Goal: Task Accomplishment & Management: Complete application form

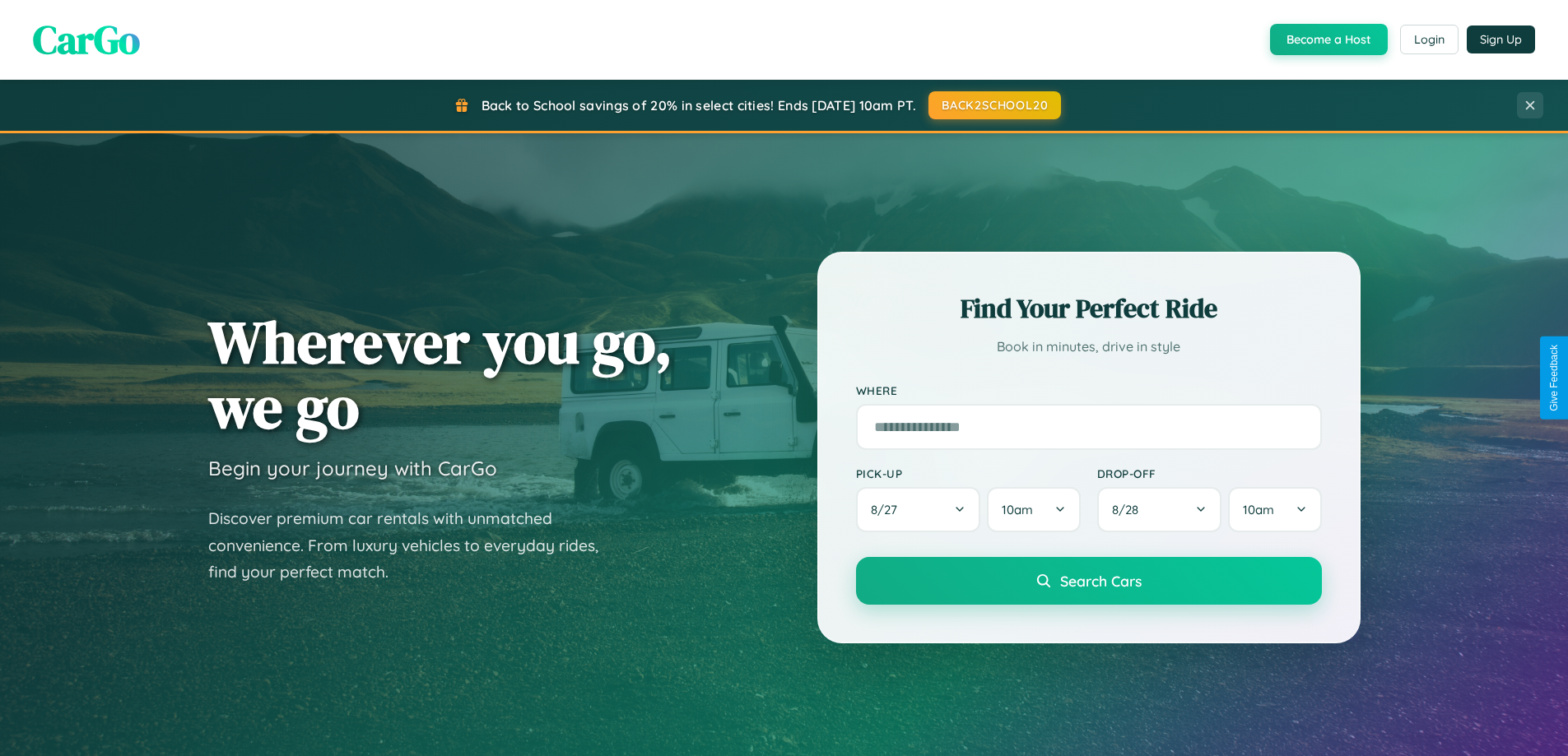
scroll to position [709, 0]
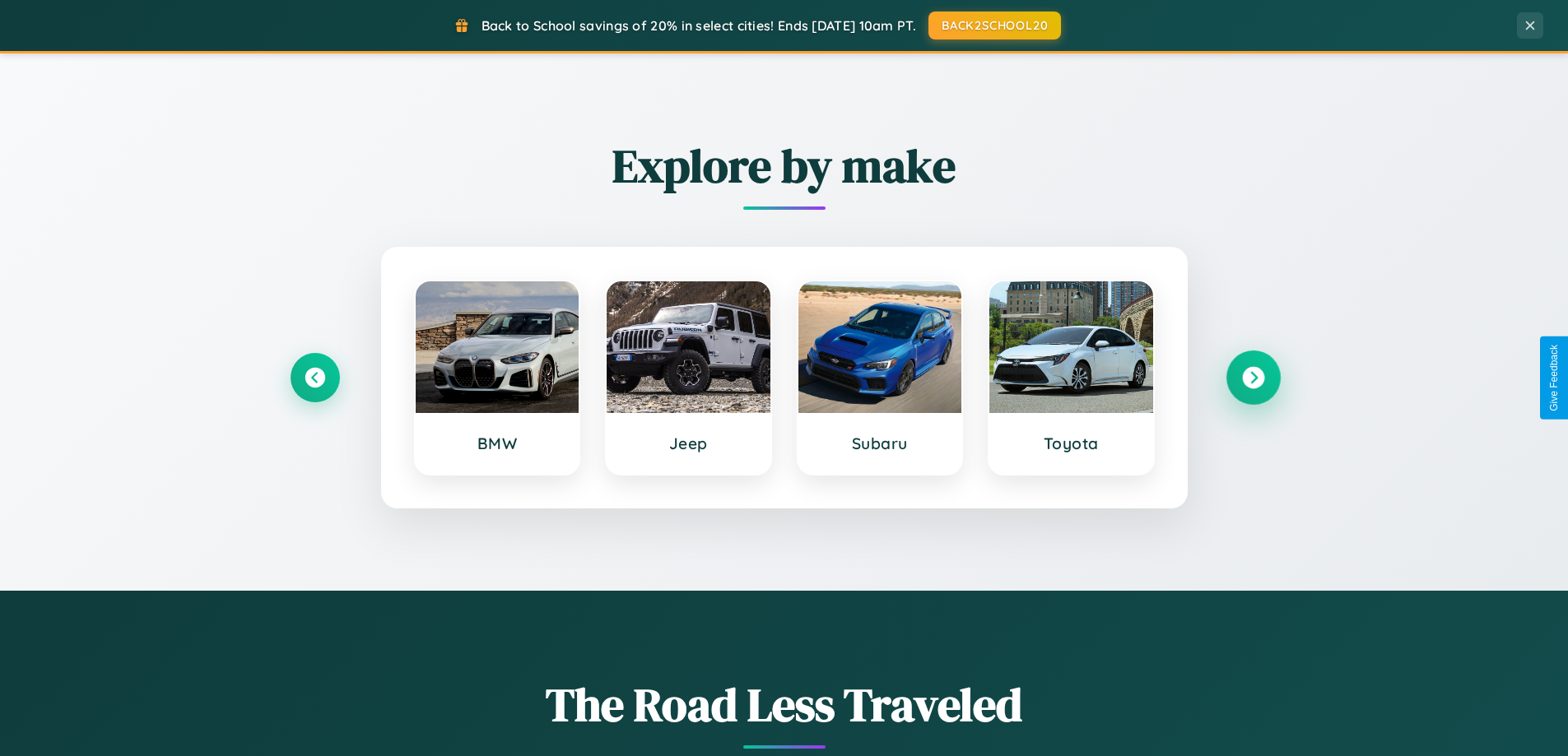
click at [1252, 378] on icon at bounding box center [1252, 378] width 22 height 22
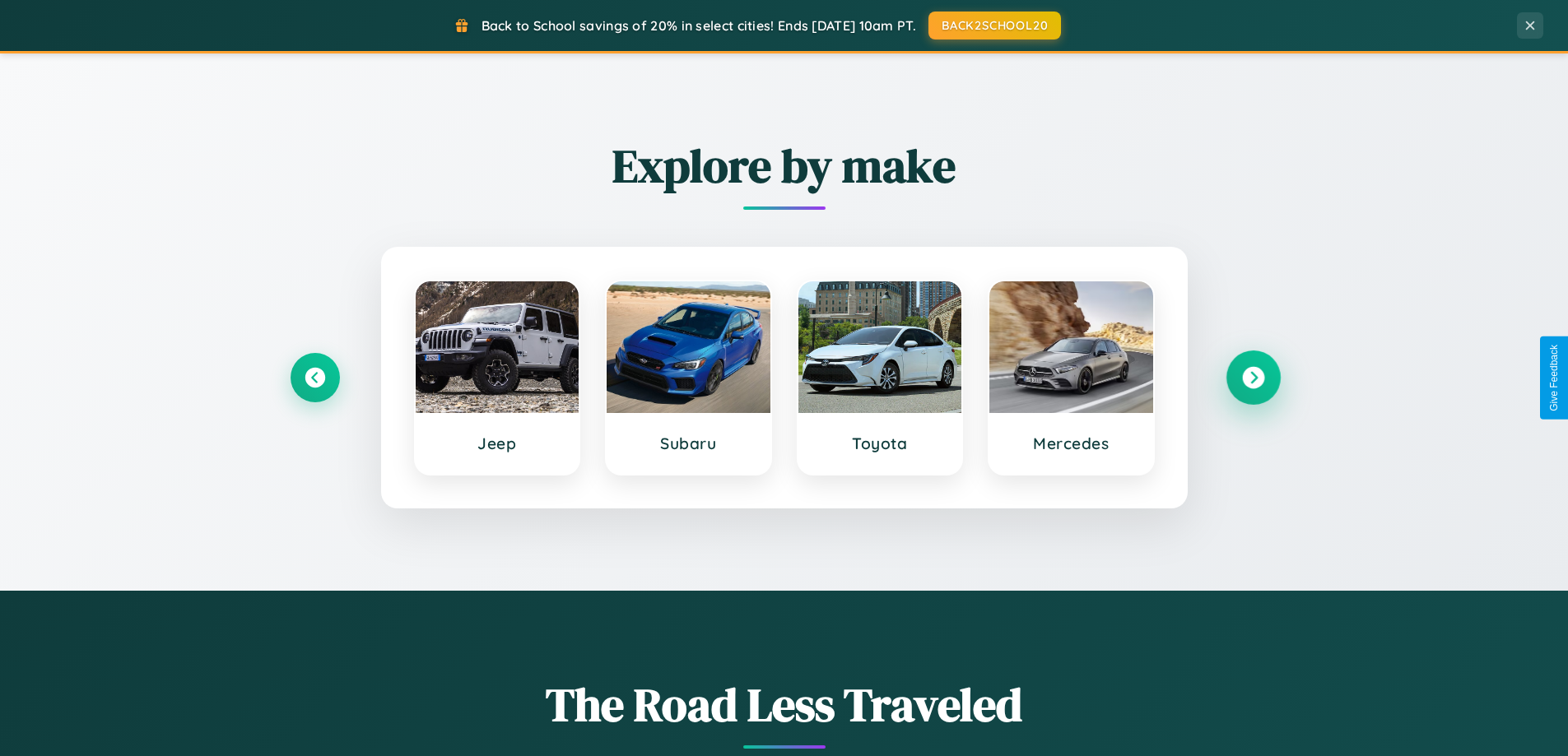
click at [1252, 378] on icon at bounding box center [1252, 378] width 22 height 22
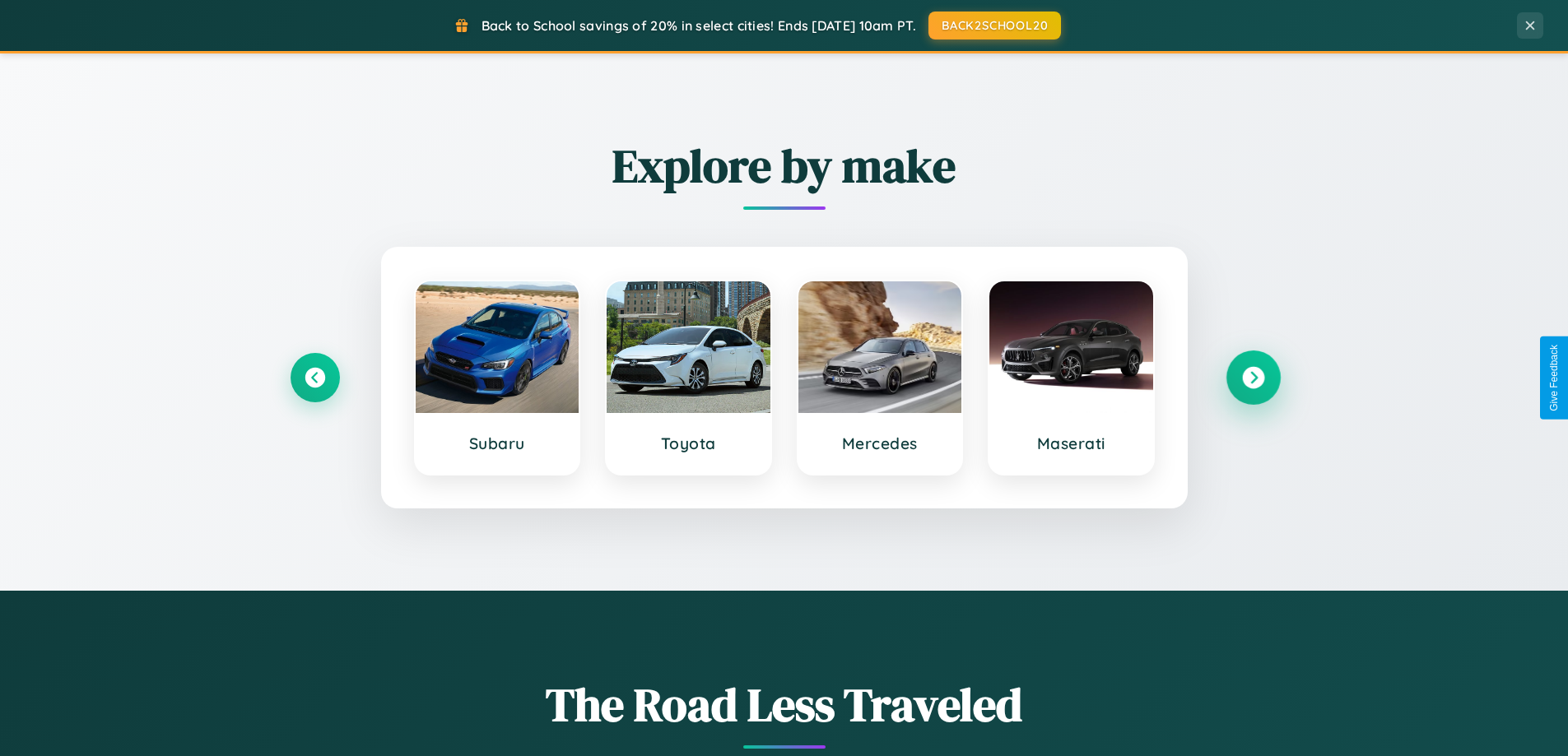
click at [1252, 378] on icon at bounding box center [1252, 378] width 22 height 22
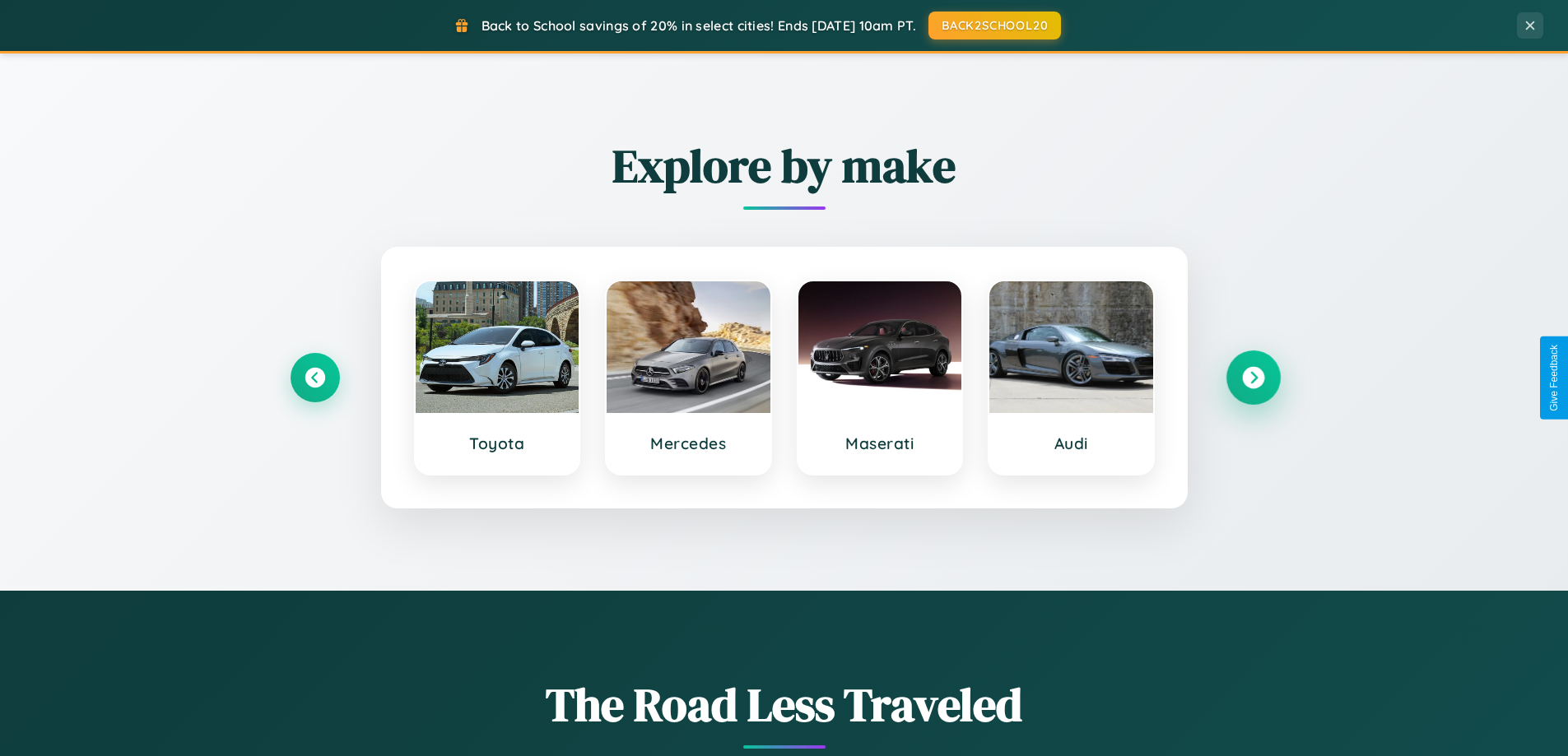
click at [1252, 378] on icon at bounding box center [1252, 378] width 22 height 22
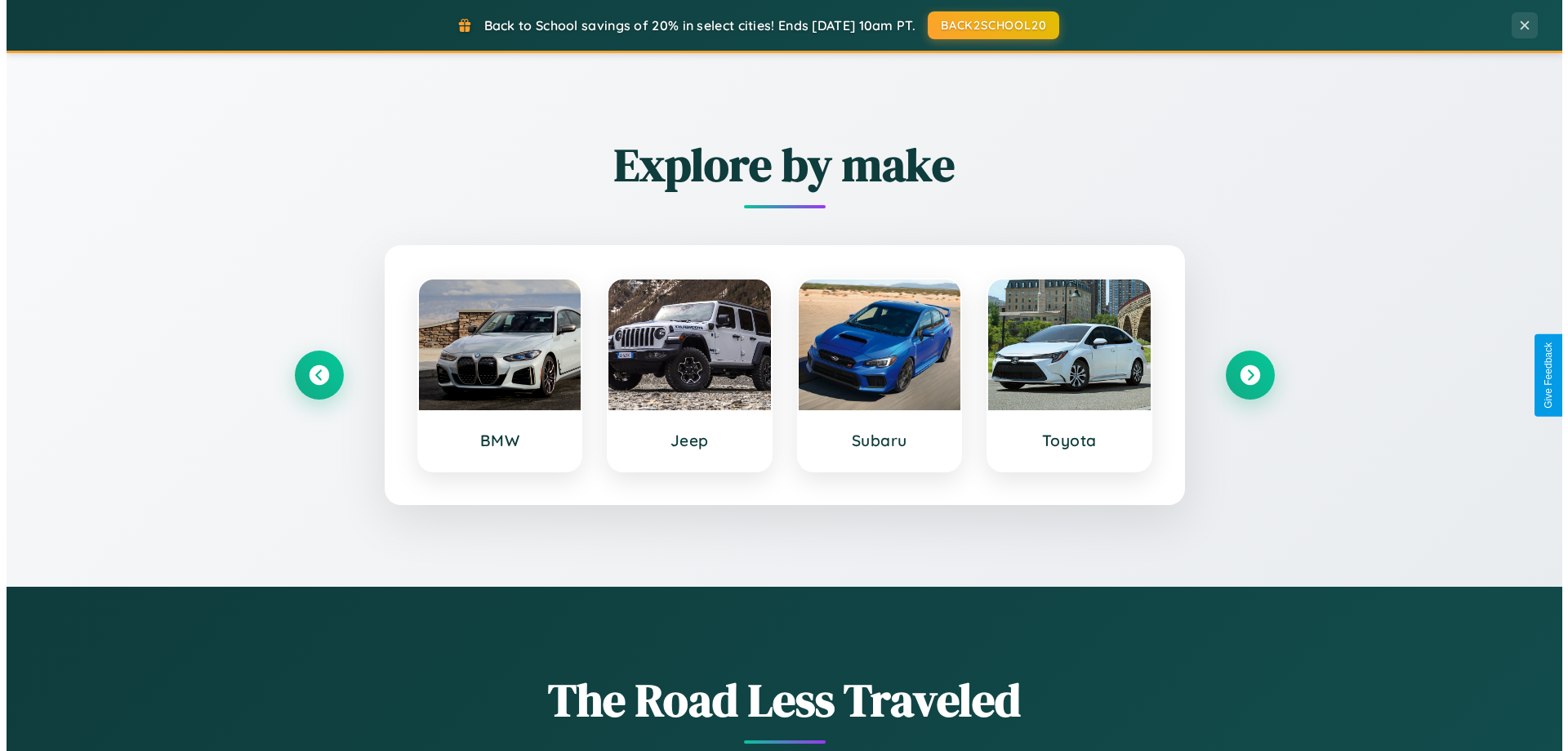
scroll to position [0, 0]
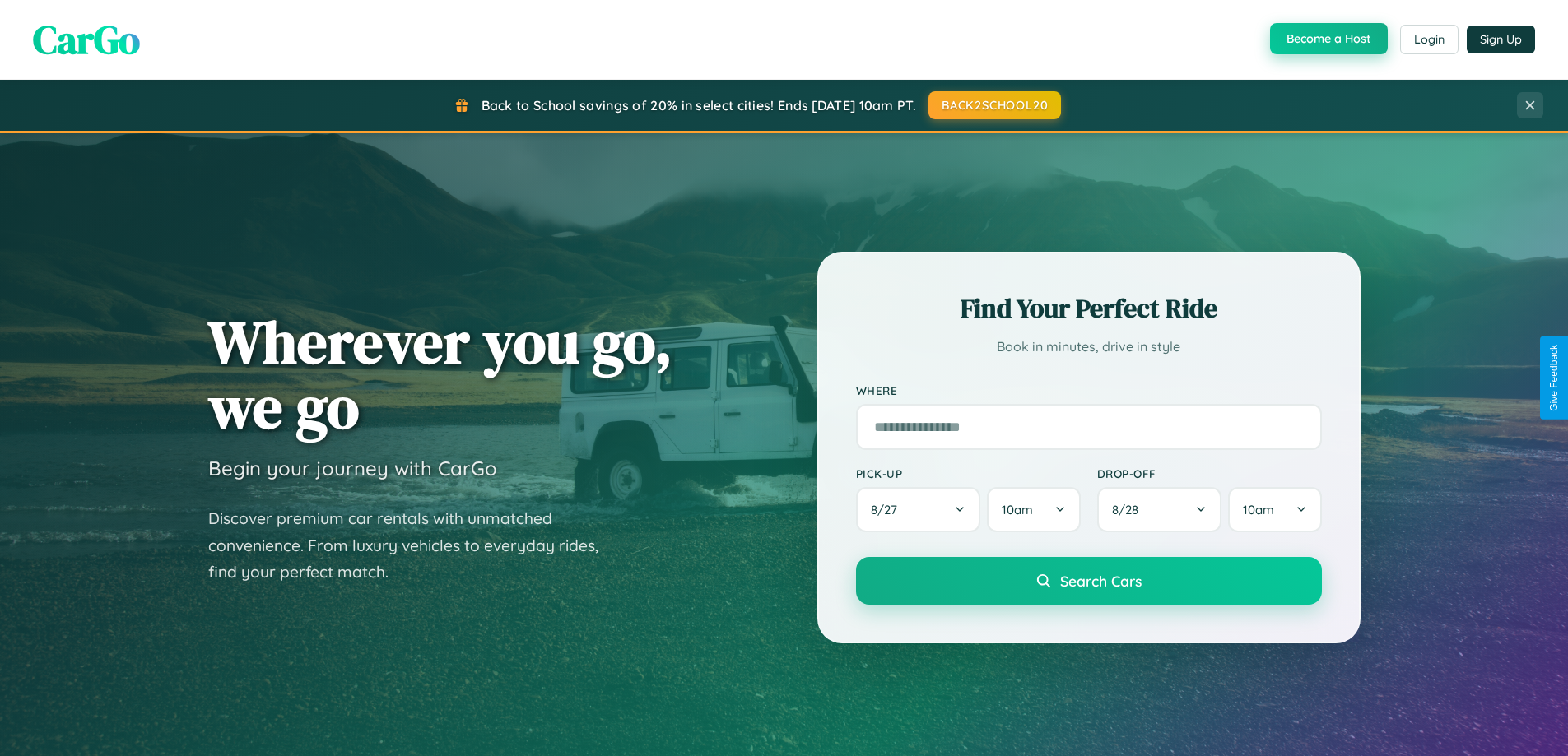
click at [1326, 39] on button "Become a Host" at bounding box center [1328, 38] width 118 height 31
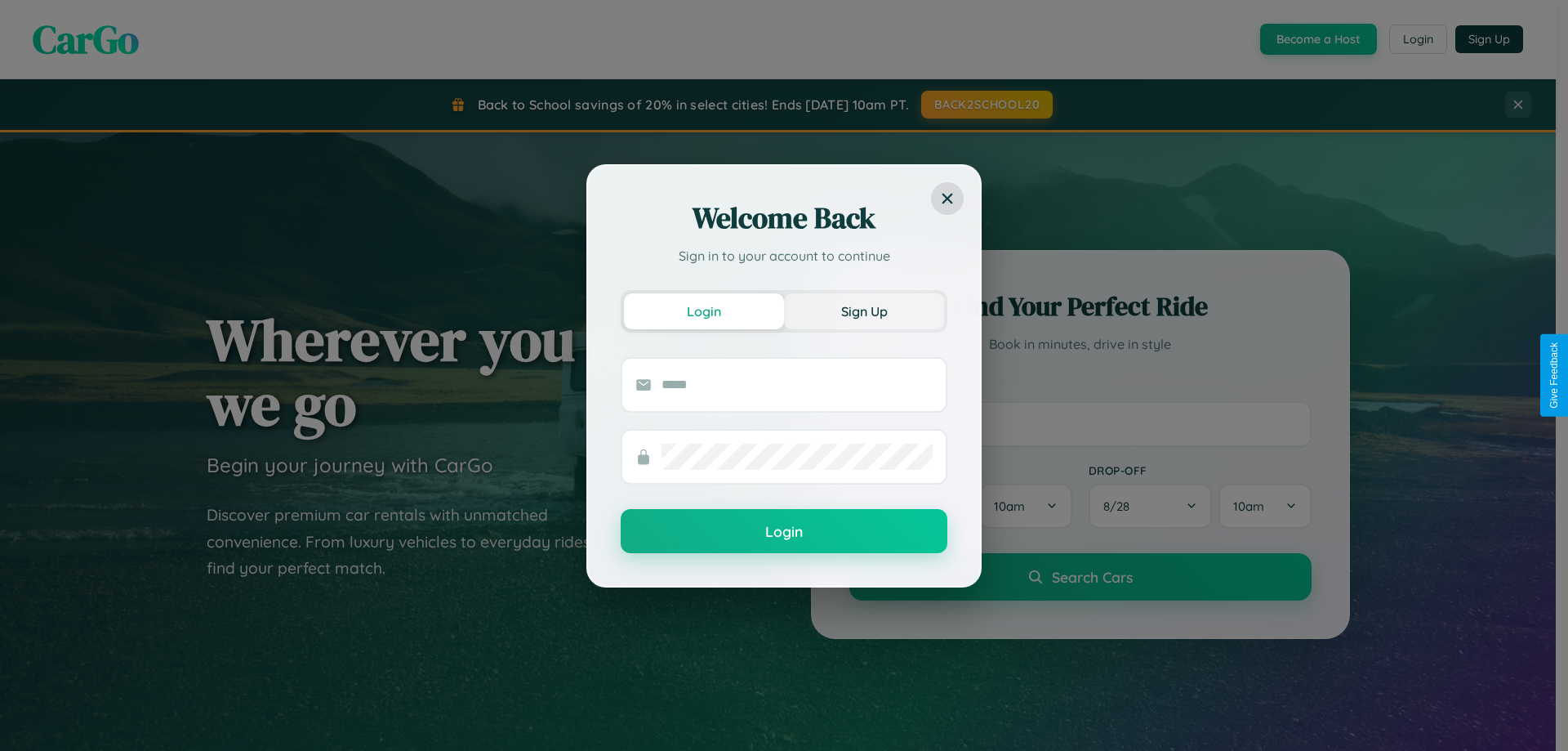
click at [864, 311] on button "Sign Up" at bounding box center [864, 312] width 160 height 36
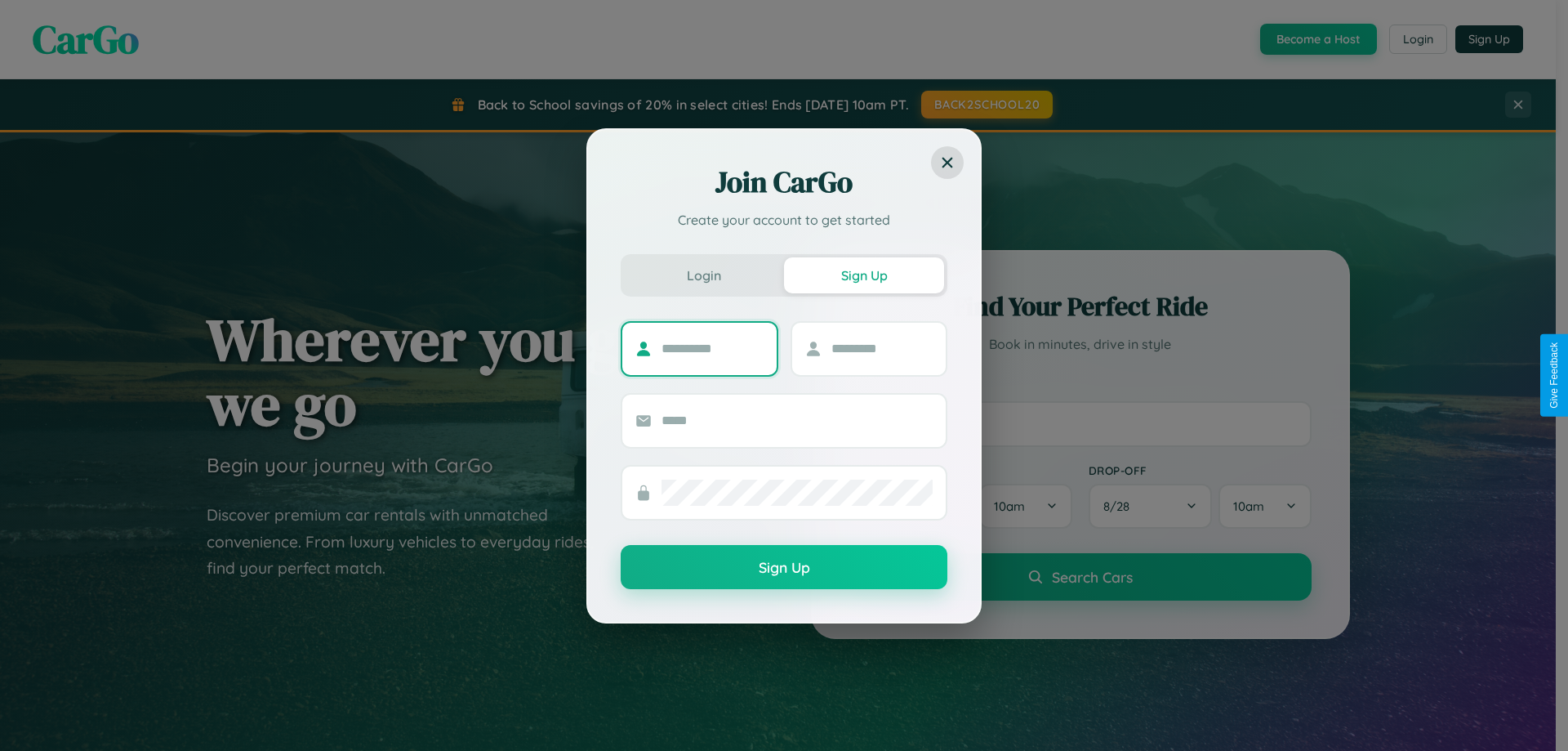
click at [712, 348] on input "text" at bounding box center [712, 349] width 102 height 26
type input "******"
click at [881, 348] on input "text" at bounding box center [882, 349] width 102 height 26
type input "*****"
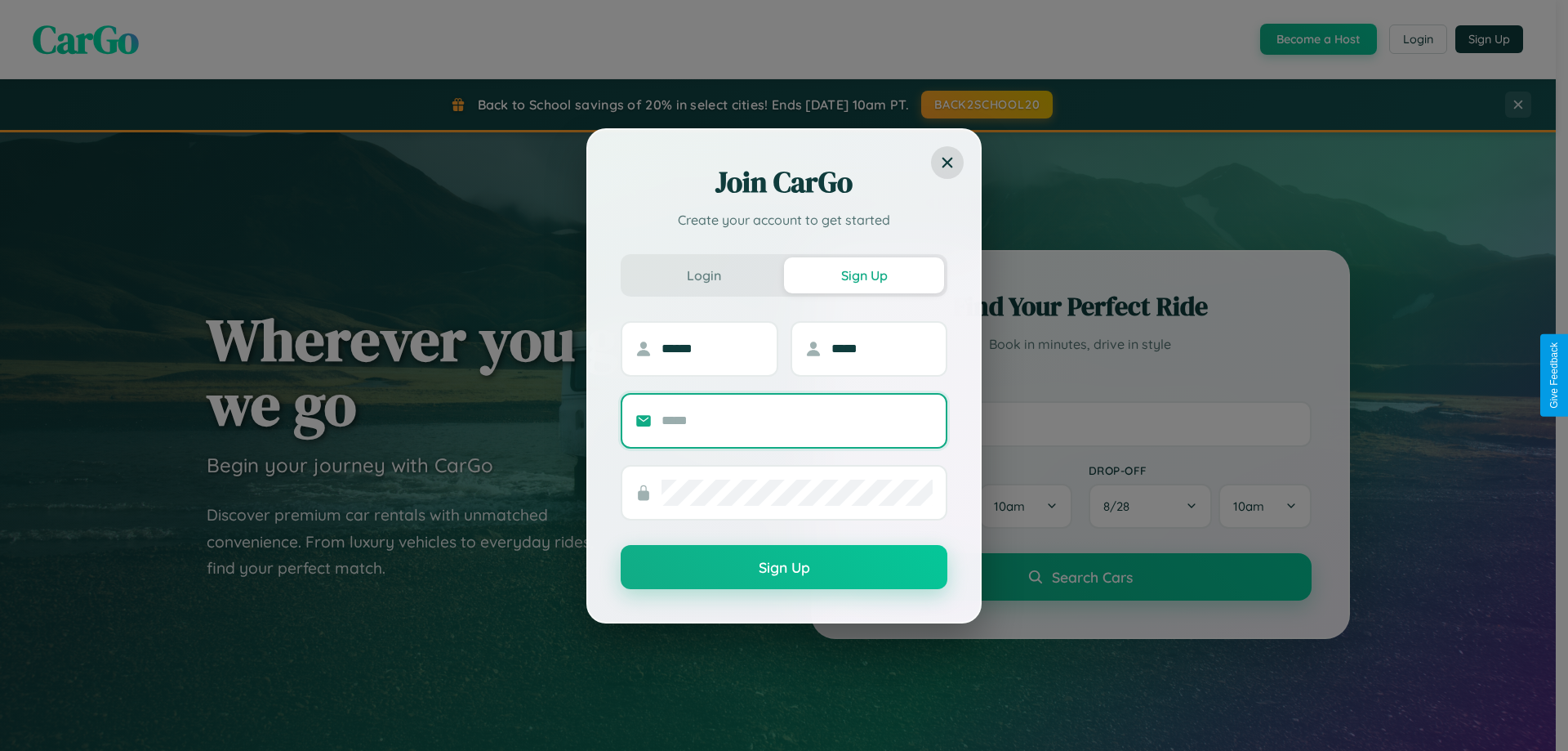
click at [797, 420] on input "text" at bounding box center [798, 420] width 272 height 26
type input "**********"
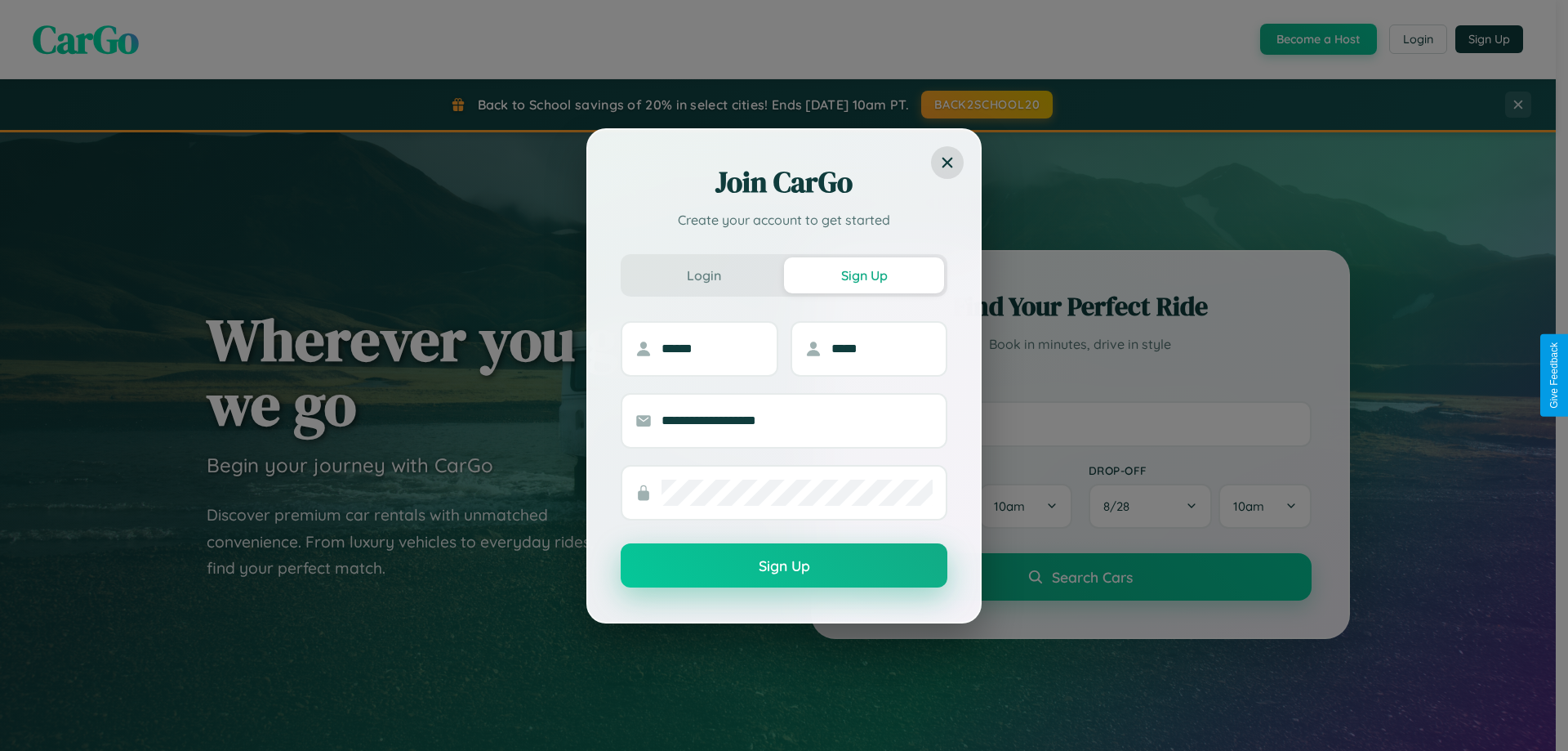
click at [784, 565] on button "Sign Up" at bounding box center [784, 565] width 327 height 44
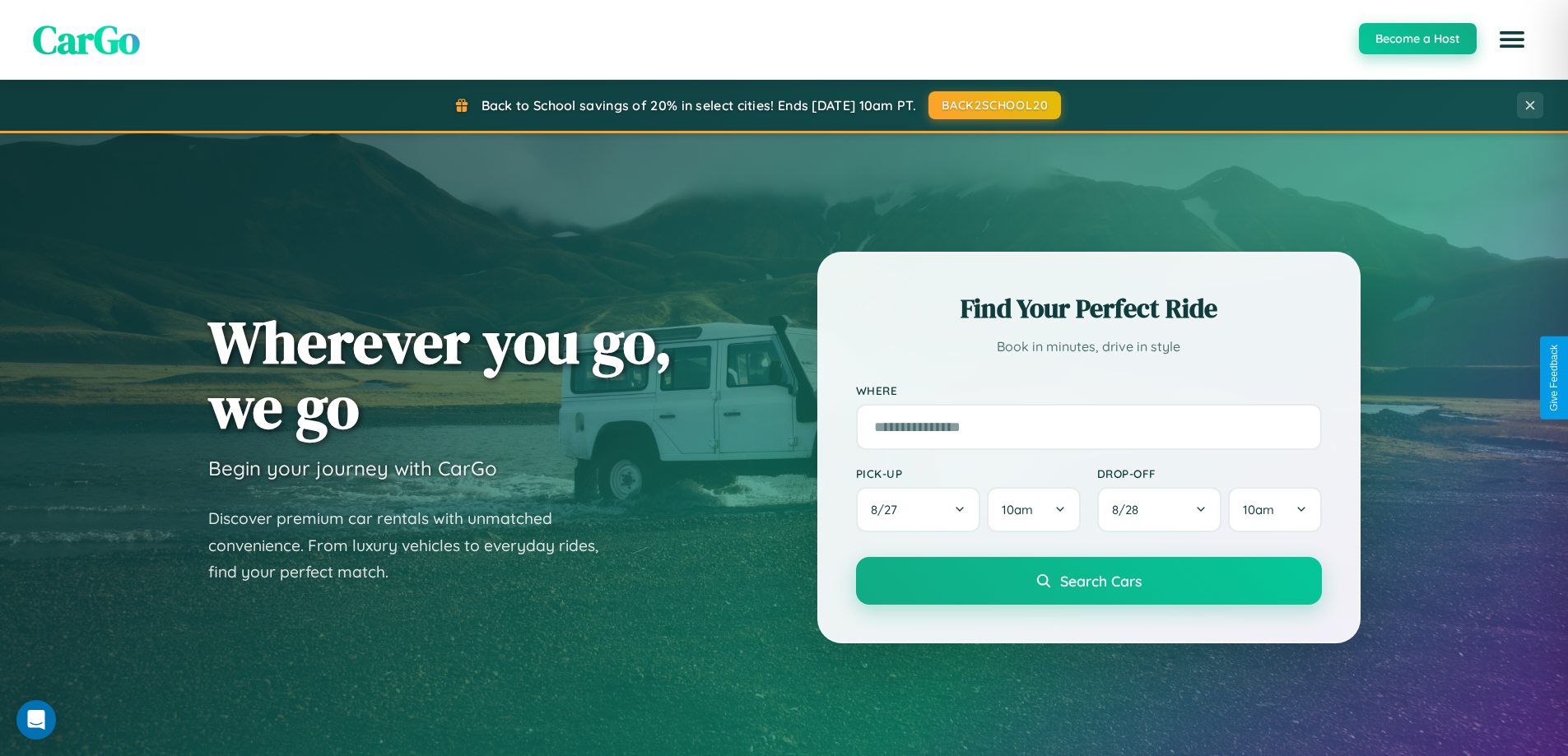
click at [1417, 38] on button "Become a Host" at bounding box center [1417, 38] width 118 height 31
